Goal: Entertainment & Leisure: Consume media (video, audio)

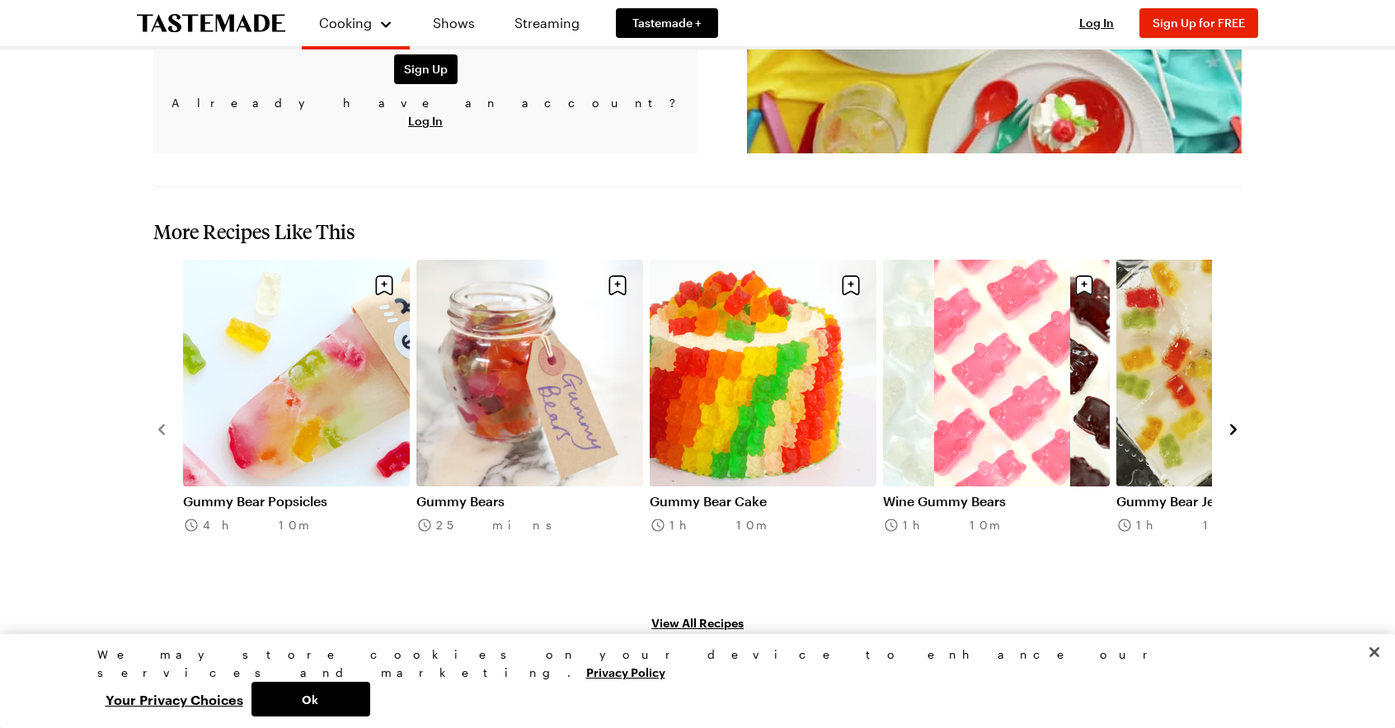
scroll to position [2393, 0]
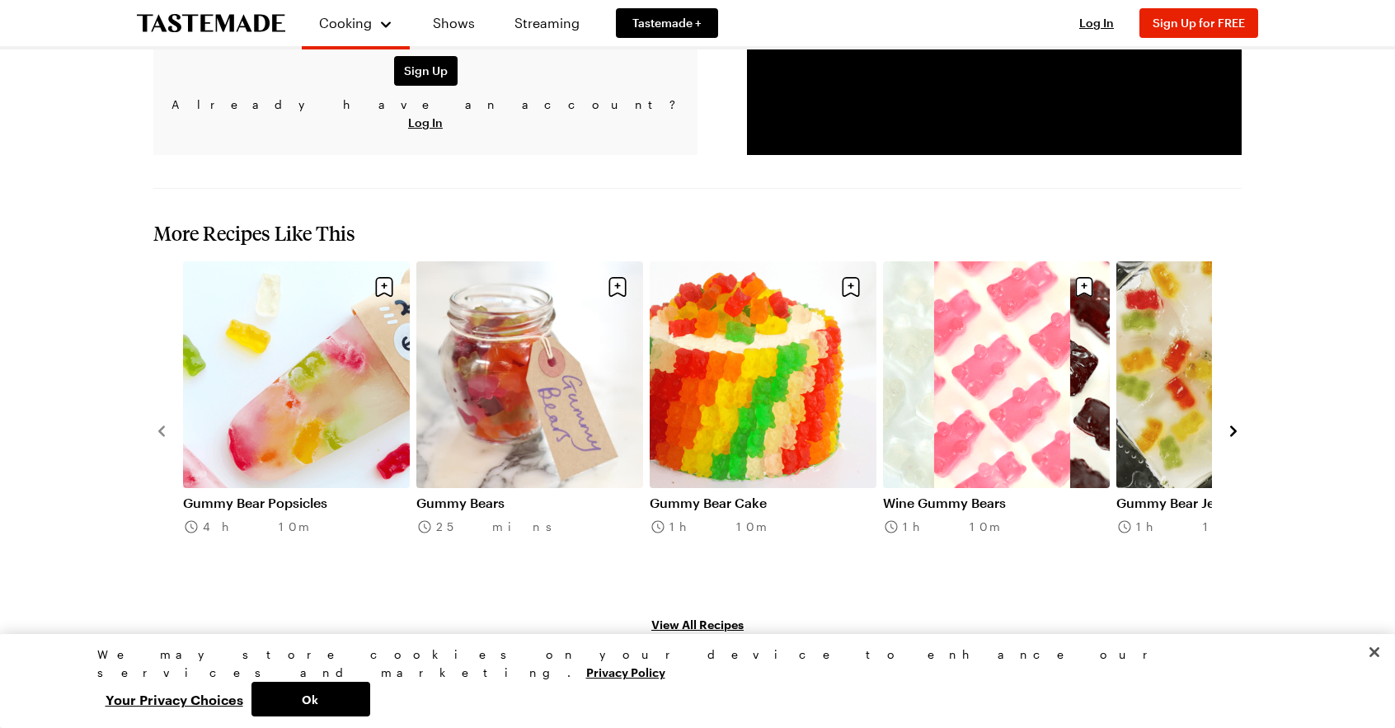
click at [1232, 426] on icon "navigate to next item" at bounding box center [1233, 431] width 7 height 11
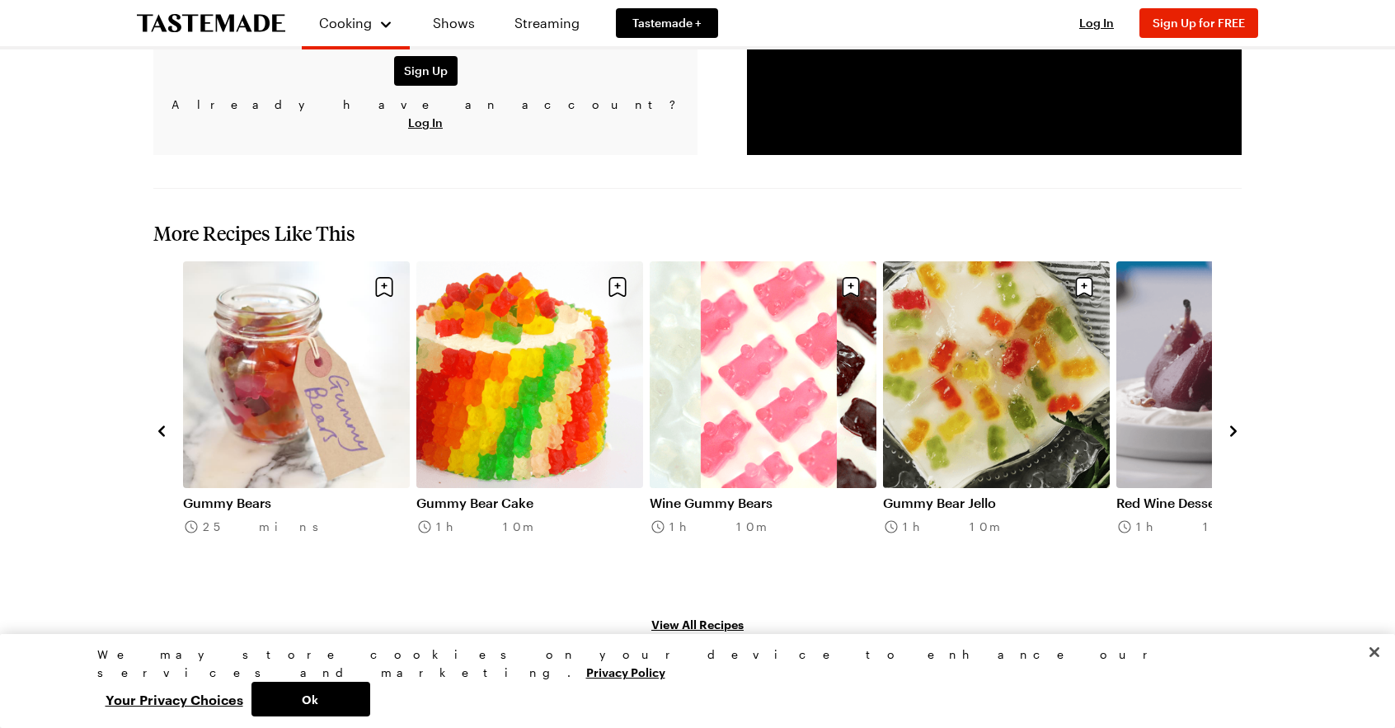
click at [1231, 423] on icon "navigate to next item" at bounding box center [1233, 431] width 16 height 16
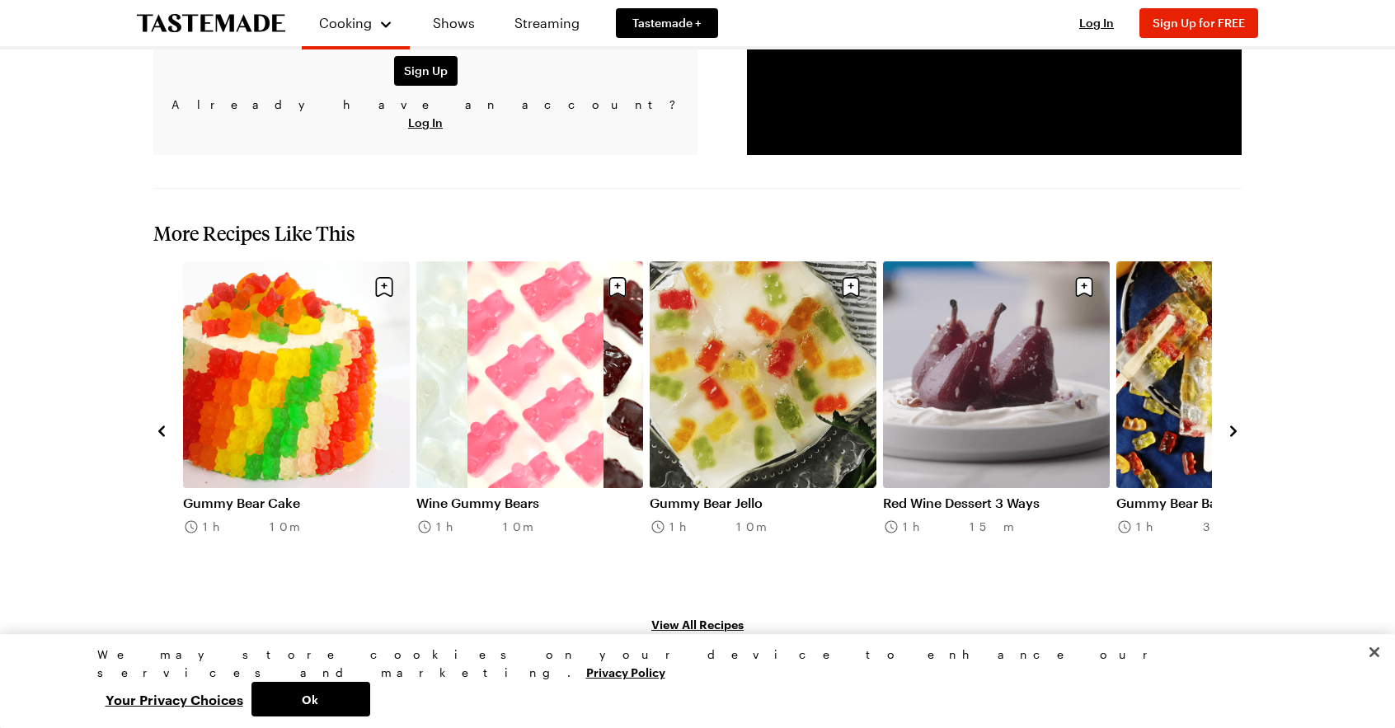
click at [1232, 423] on icon "navigate to next item" at bounding box center [1233, 431] width 16 height 16
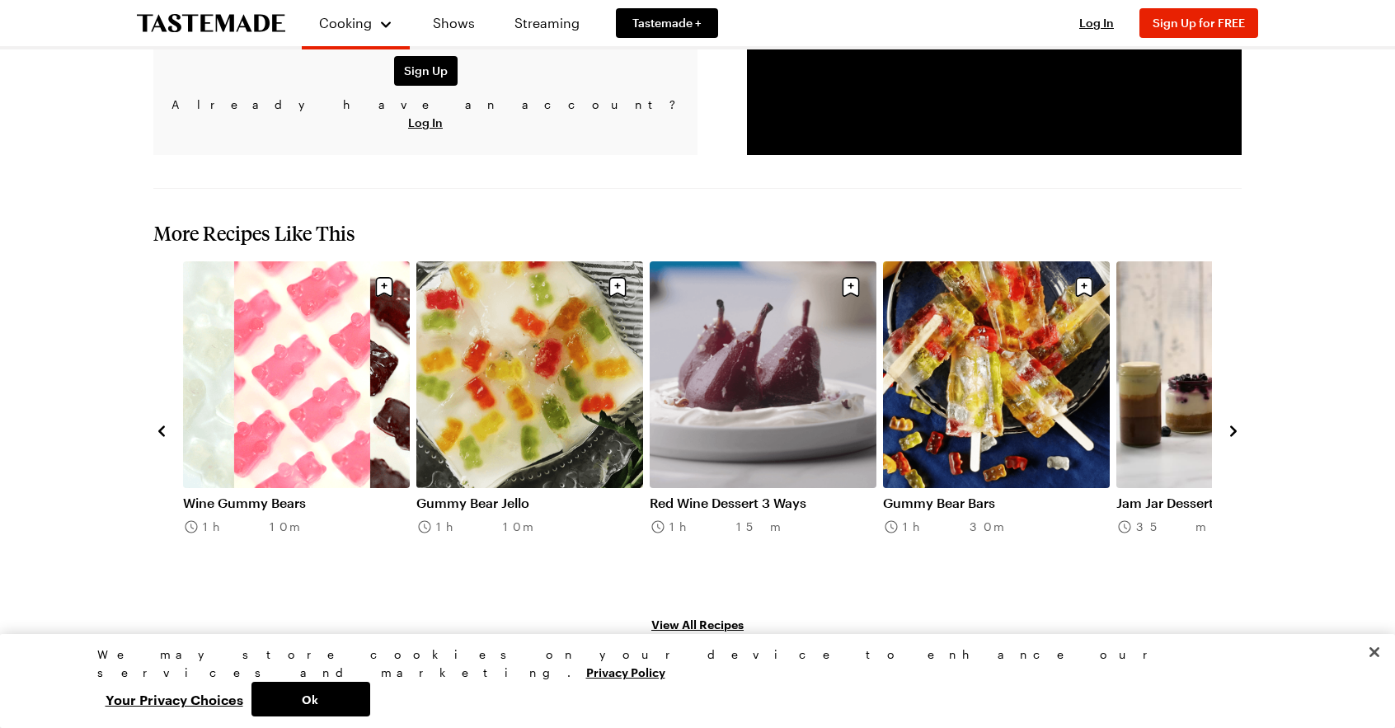
click at [1232, 423] on icon "navigate to next item" at bounding box center [1233, 431] width 16 height 16
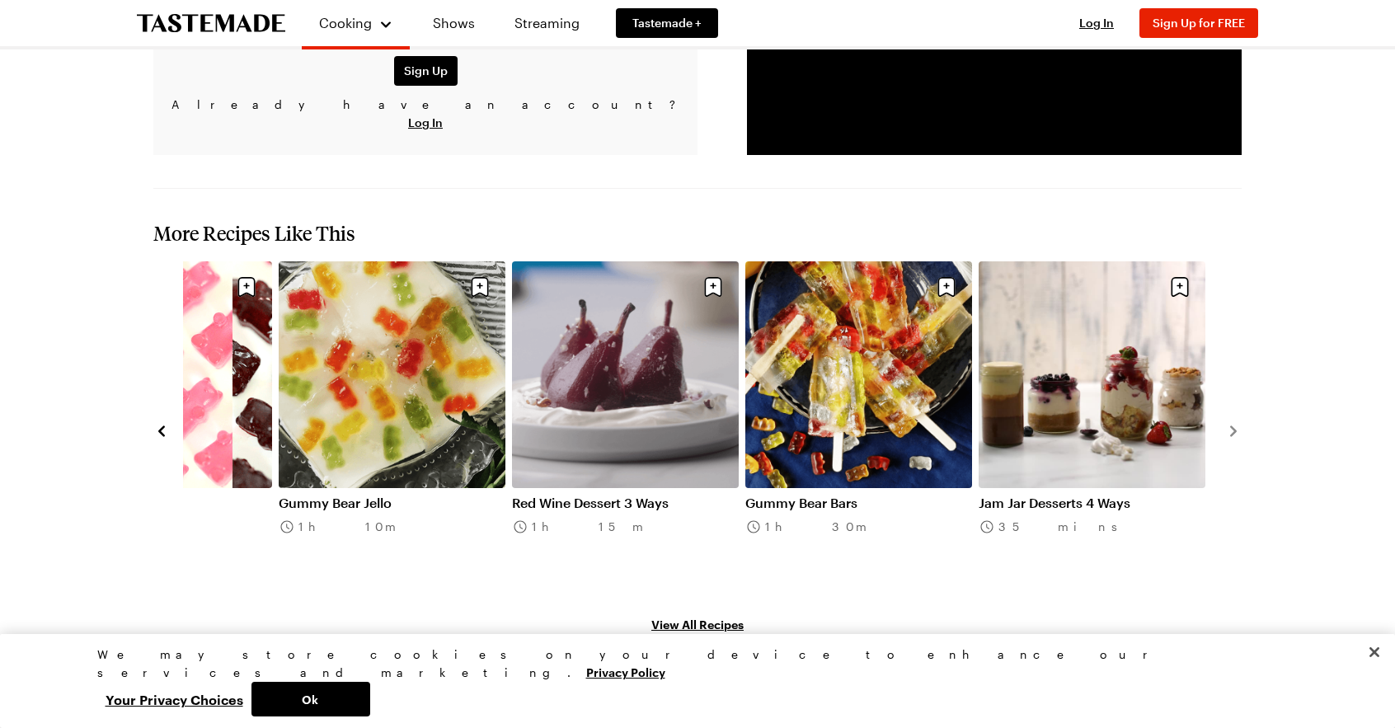
click at [163, 426] on icon "navigate to previous item" at bounding box center [161, 431] width 7 height 11
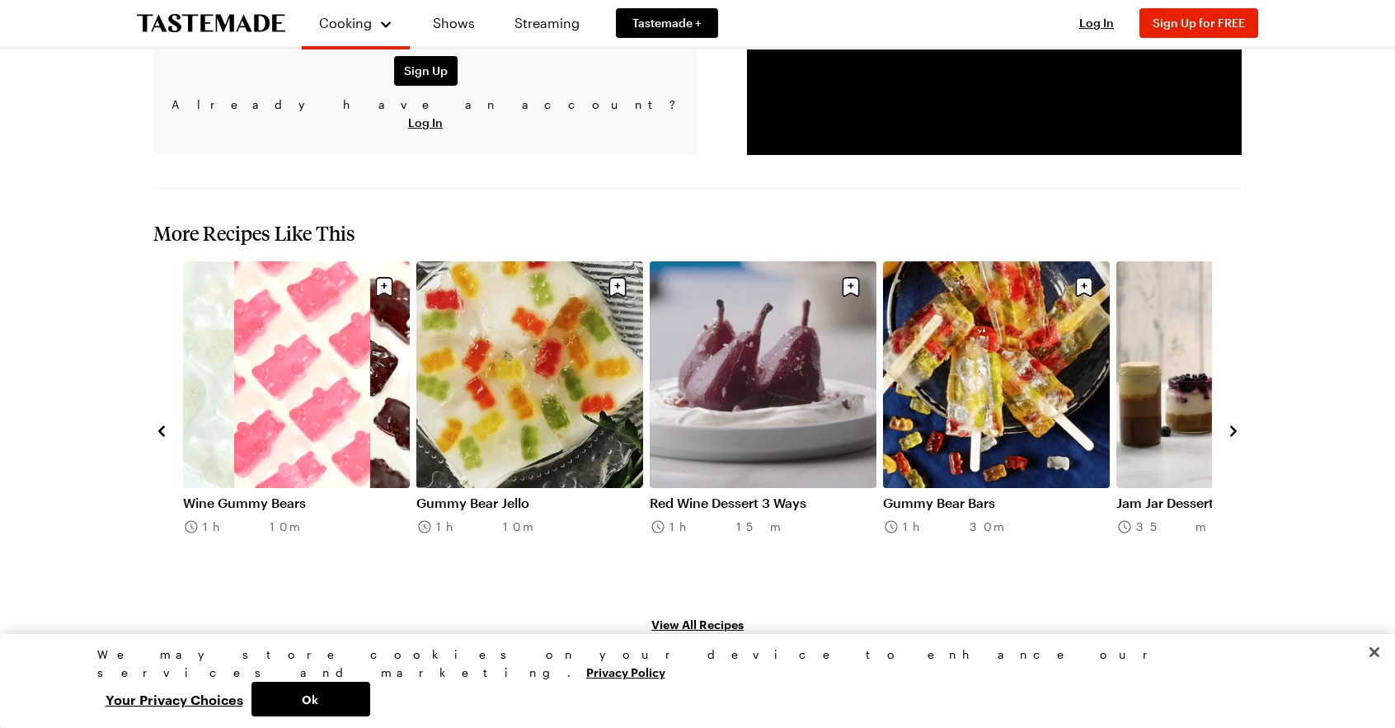
click at [164, 426] on icon "navigate to previous item" at bounding box center [161, 431] width 7 height 11
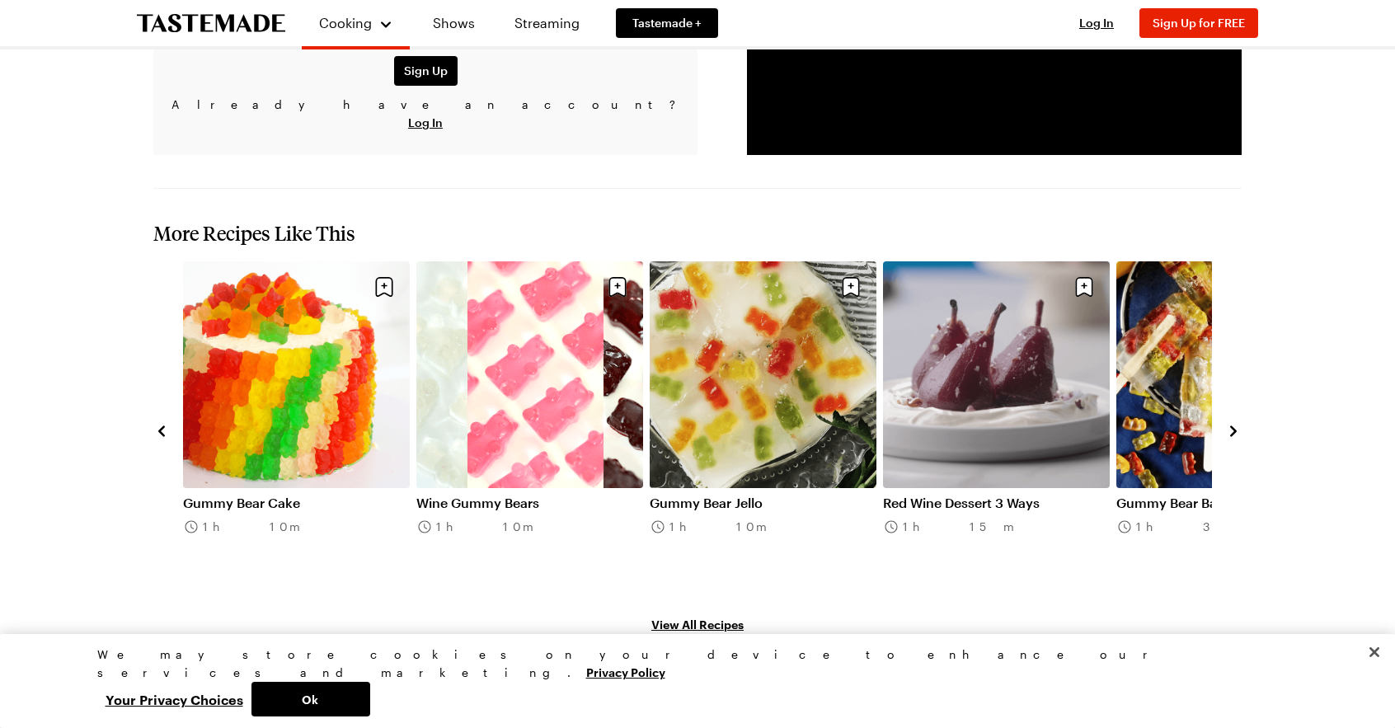
click at [167, 423] on icon "navigate to previous item" at bounding box center [161, 431] width 16 height 16
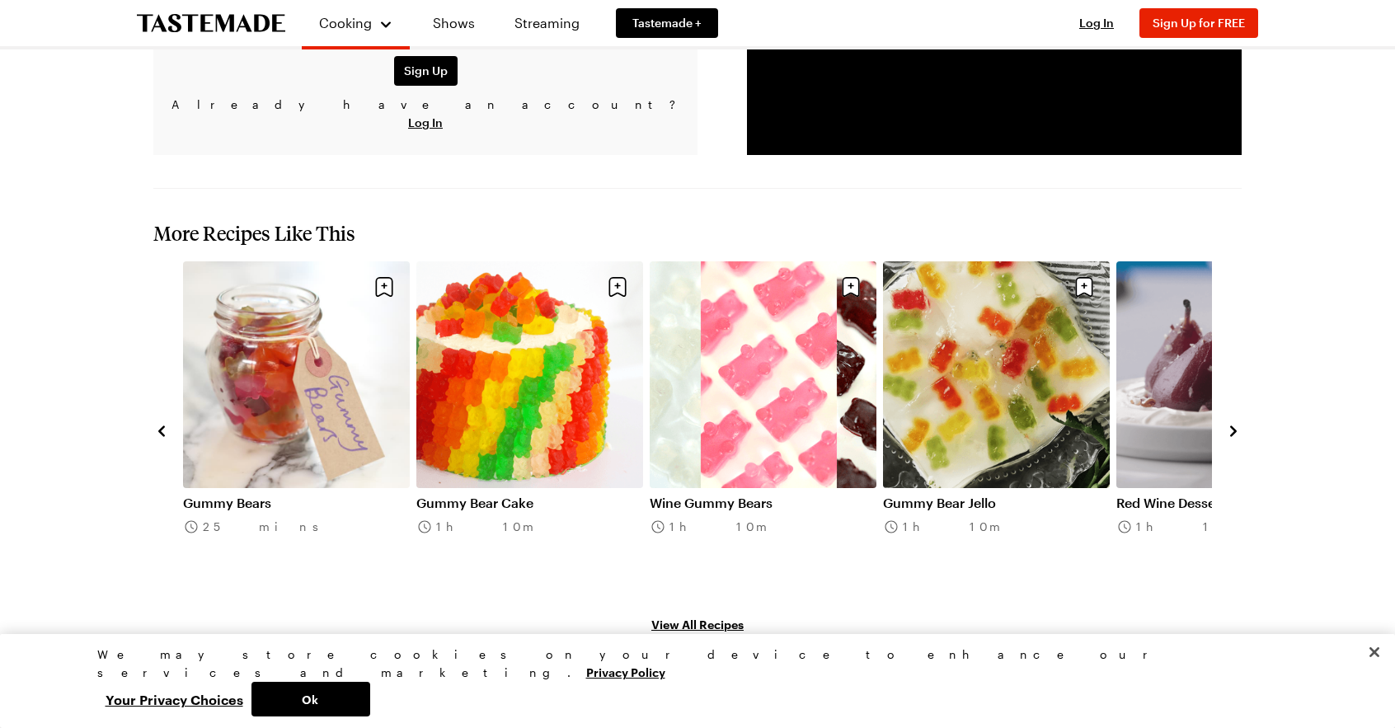
click at [504, 495] on link "Gummy Bear Cake" at bounding box center [529, 503] width 227 height 16
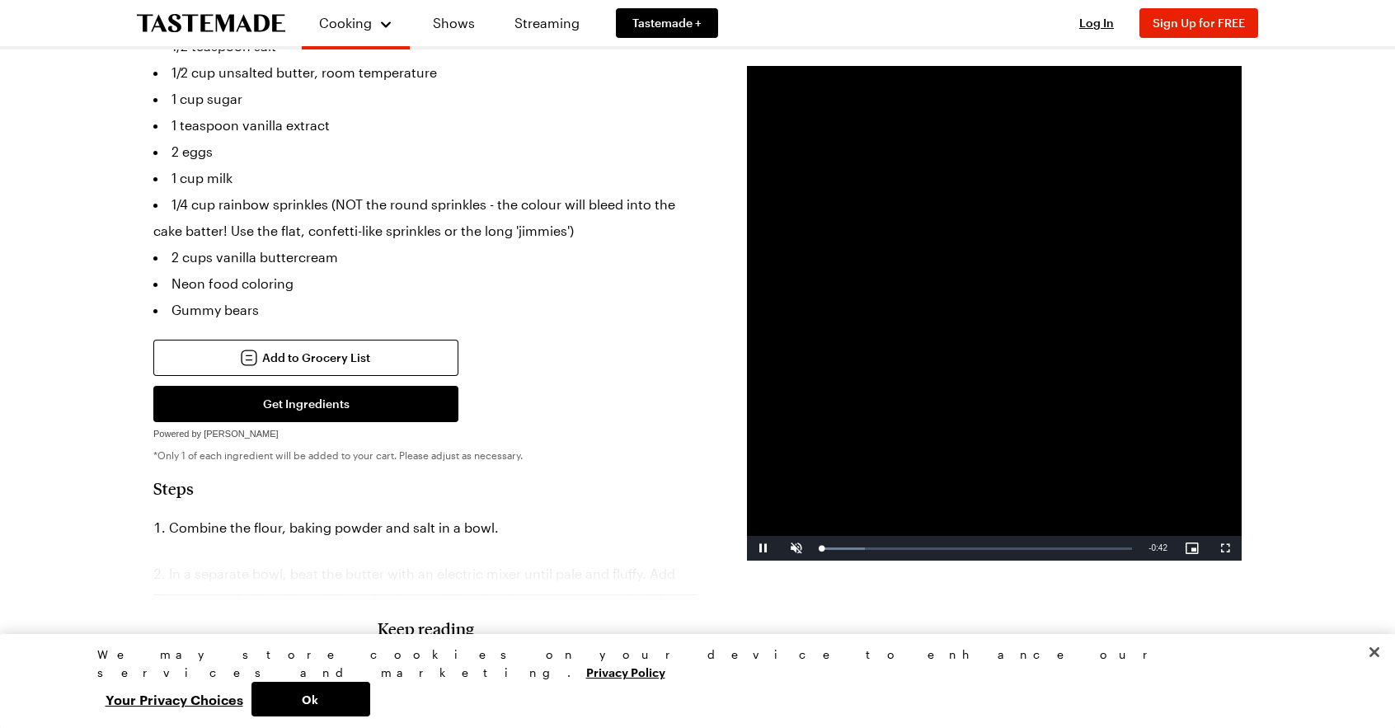
scroll to position [474, 0]
